Goal: Task Accomplishment & Management: Complete application form

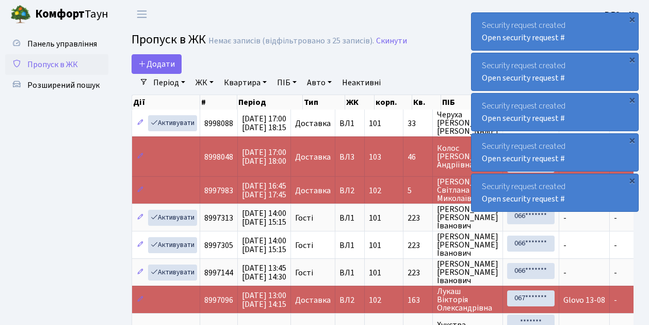
select select "25"
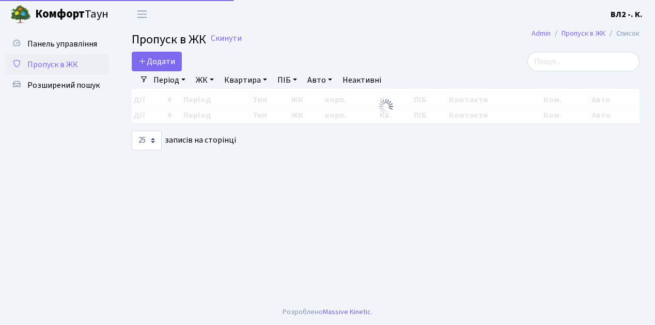
select select "25"
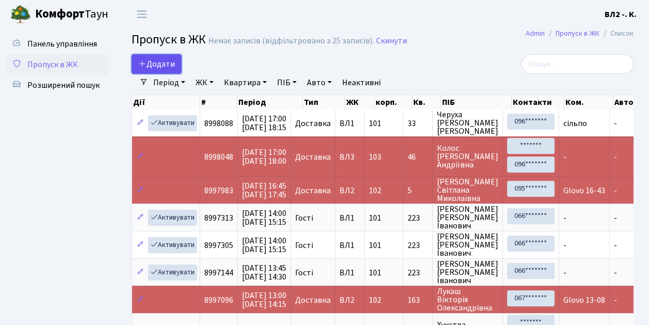
click at [177, 71] on link "Додати" at bounding box center [157, 64] width 50 height 20
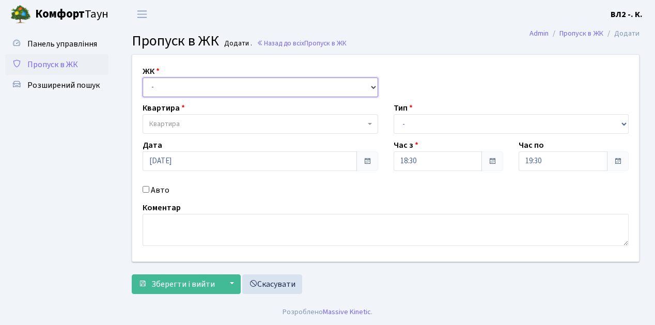
click at [371, 84] on select "- [STREET_ADDRESS][PERSON_NAME]" at bounding box center [259, 87] width 235 height 20
select select "317"
click at [142, 77] on select "- [STREET_ADDRESS][PERSON_NAME]" at bounding box center [259, 87] width 235 height 20
select select
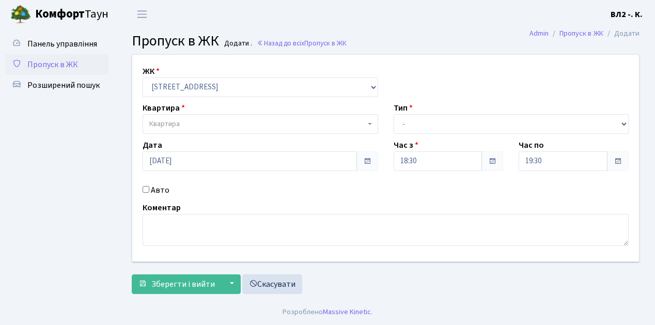
click at [369, 124] on b at bounding box center [370, 124] width 4 height 2
type input "58"
select select "38113"
click at [623, 122] on select "- Доставка Таксі Гості Сервіс" at bounding box center [510, 124] width 235 height 20
select select "1"
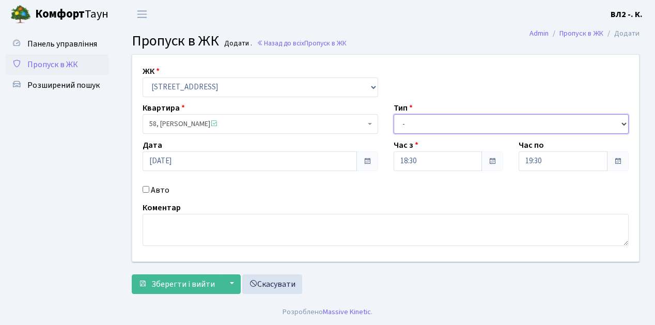
click at [393, 114] on select "- Доставка Таксі Гості Сервіс" at bounding box center [510, 124] width 235 height 20
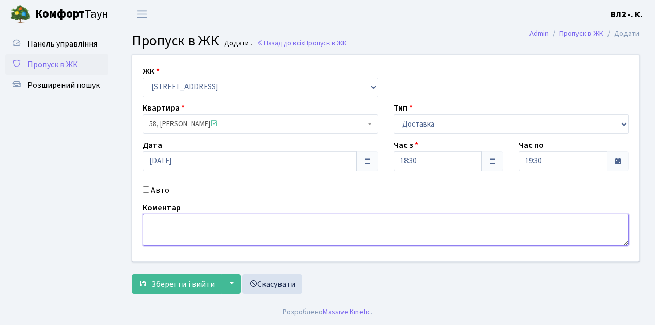
drag, startPoint x: 169, startPoint y: 218, endPoint x: 500, endPoint y: 178, distance: 333.4
click at [169, 217] on textarea at bounding box center [385, 230] width 486 height 32
type textarea "Glovo 18-35"
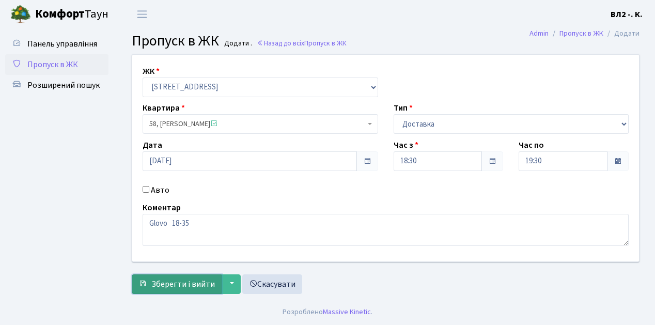
click at [163, 288] on span "Зберегти і вийти" at bounding box center [183, 283] width 64 height 11
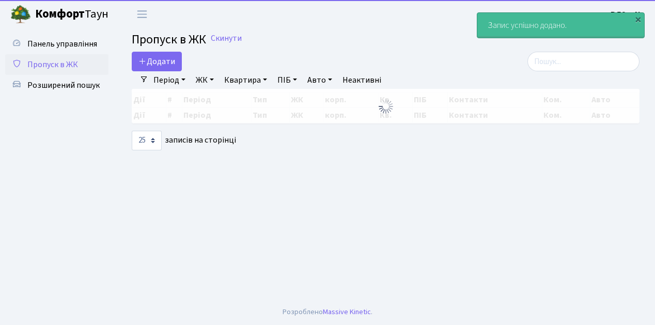
select select "25"
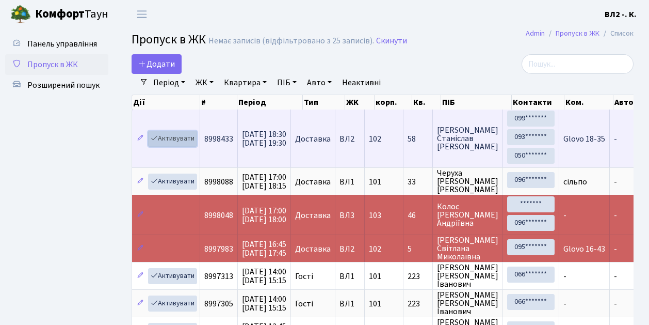
click at [193, 144] on link "Активувати" at bounding box center [172, 139] width 49 height 16
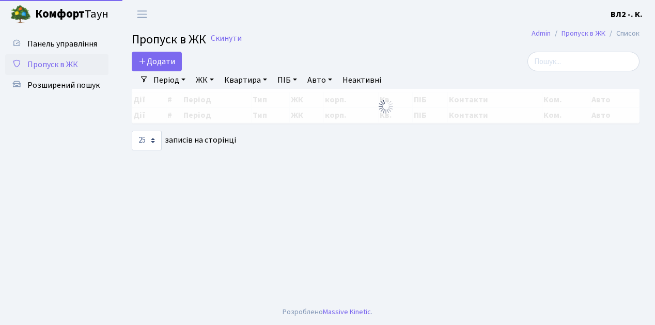
select select "25"
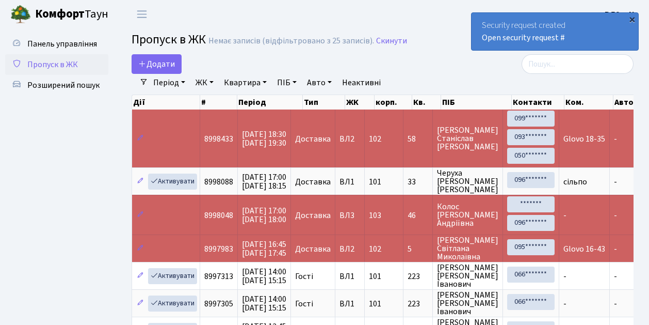
click at [631, 19] on div "×" at bounding box center [632, 19] width 10 height 10
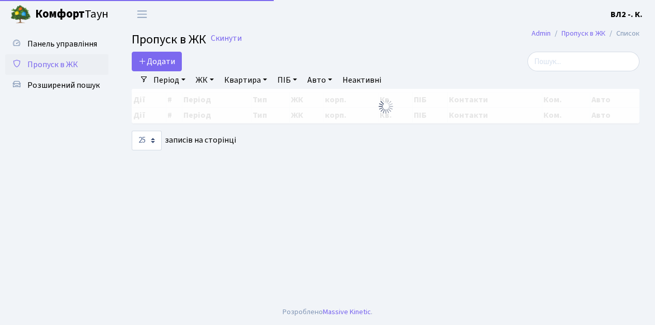
select select "25"
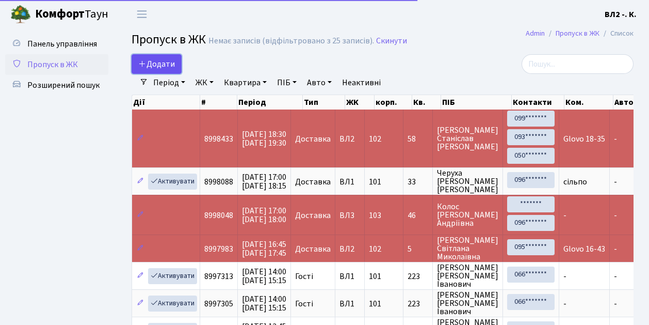
click at [178, 72] on link "Додати" at bounding box center [157, 64] width 50 height 20
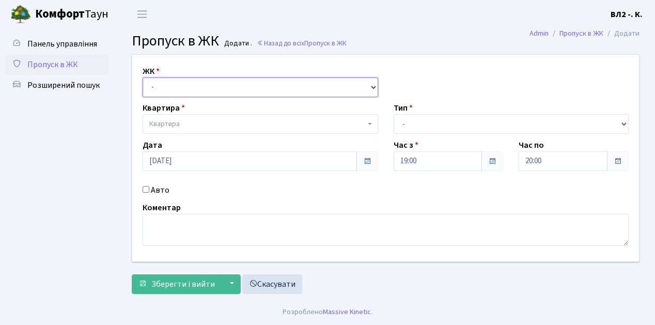
click at [373, 85] on select "- ВЛ1, Ужгородський пров., 4/1 ВЛ2, Голосіївський просп., 76 ВЛ3, пр.Голосіївсь…" at bounding box center [259, 87] width 235 height 20
select select "317"
click at [142, 77] on select "- ВЛ1, Ужгородський пров., 4/1 ВЛ2, Голосіївський просп., 76 ВЛ3, пр.Голосіївсь…" at bounding box center [259, 87] width 235 height 20
select select
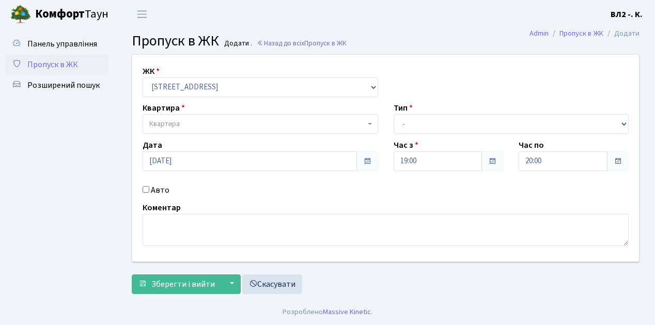
click at [367, 126] on span "Квартира" at bounding box center [259, 124] width 235 height 20
type input "31"
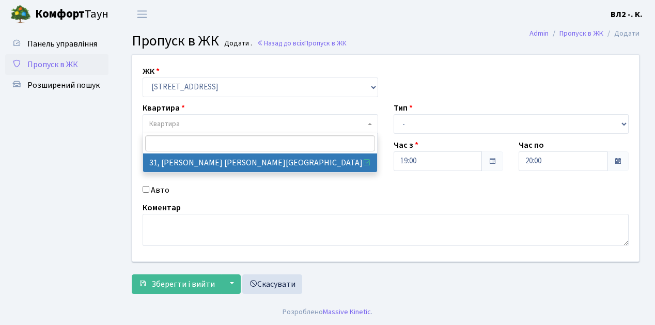
select select "38032"
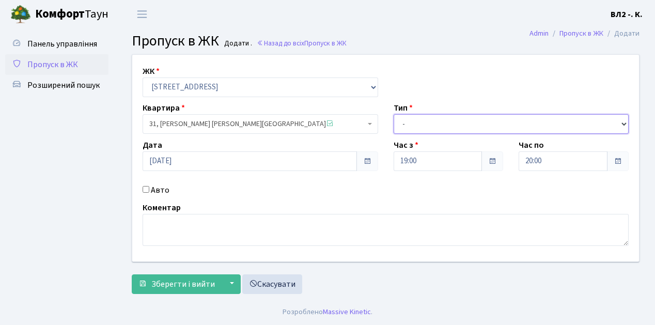
click at [622, 122] on select "- Доставка Таксі Гості Сервіс" at bounding box center [510, 124] width 235 height 20
select select "1"
click at [393, 114] on select "- Доставка Таксі Гості Сервіс" at bounding box center [510, 124] width 235 height 20
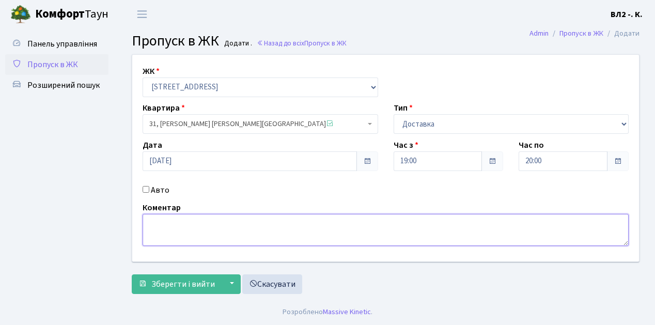
drag, startPoint x: 151, startPoint y: 217, endPoint x: 546, endPoint y: 274, distance: 399.0
click at [152, 217] on textarea at bounding box center [385, 230] width 486 height 32
type textarea "Glovo 19-06"
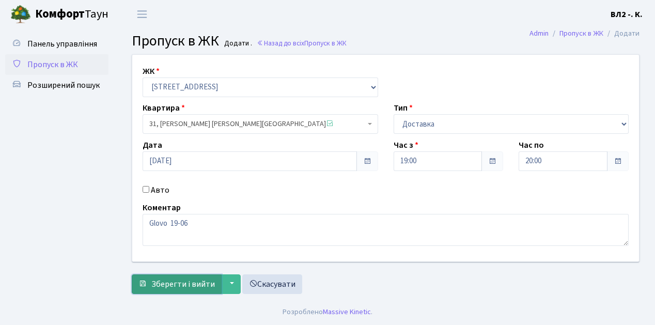
click at [156, 287] on span "Зберегти і вийти" at bounding box center [183, 283] width 64 height 11
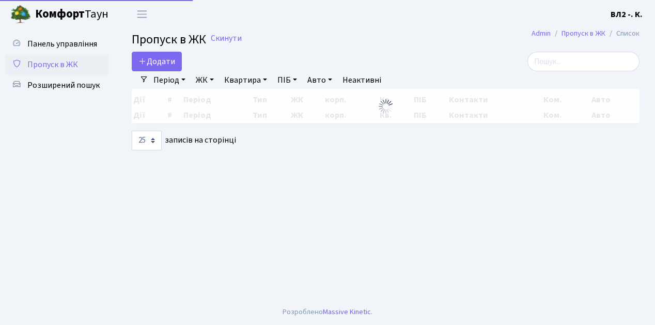
select select "25"
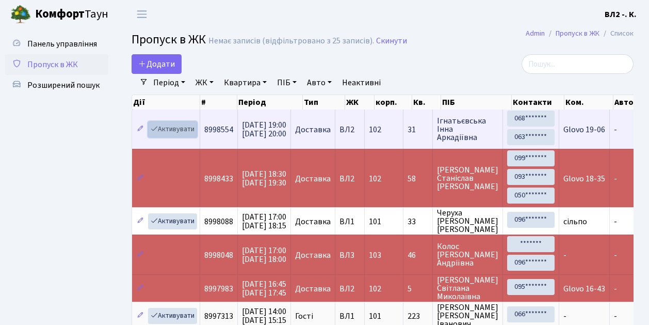
click at [193, 135] on link "Активувати" at bounding box center [172, 129] width 49 height 16
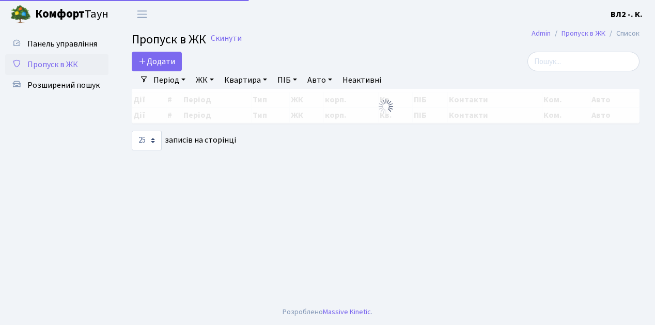
select select "25"
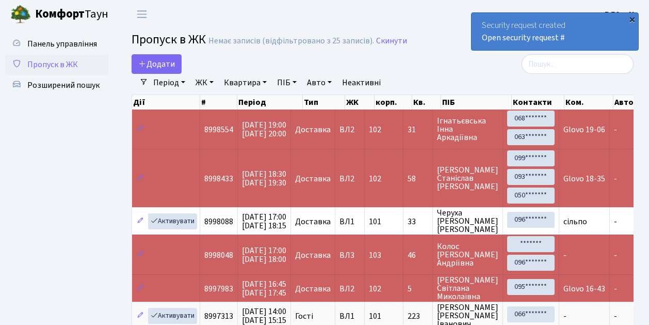
click at [631, 19] on div "×" at bounding box center [632, 19] width 10 height 10
